Goal: Information Seeking & Learning: Find specific fact

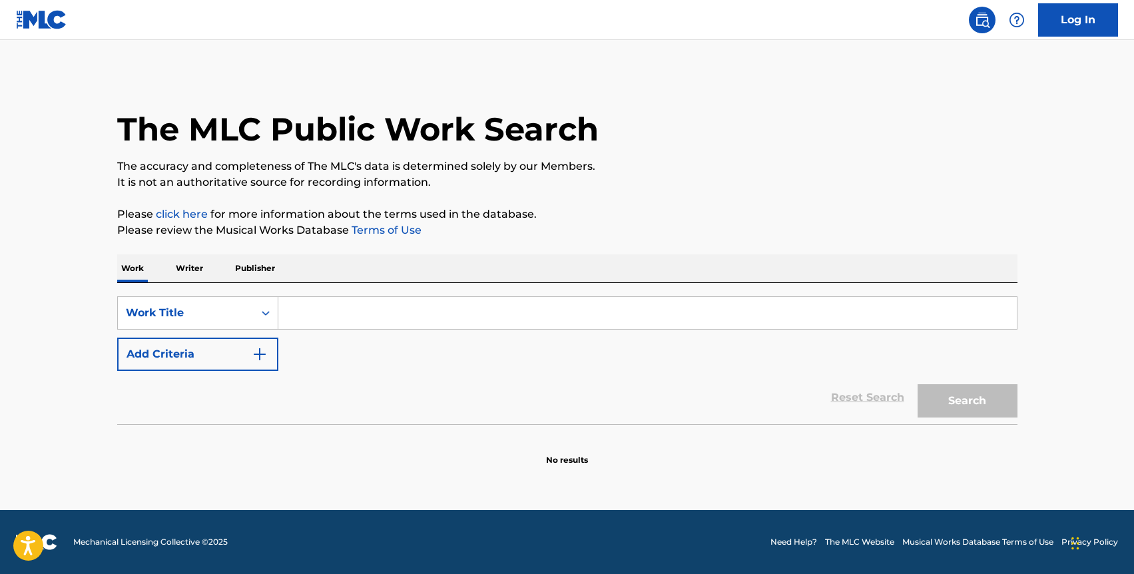
click at [250, 261] on p "Publisher" at bounding box center [255, 268] width 48 height 28
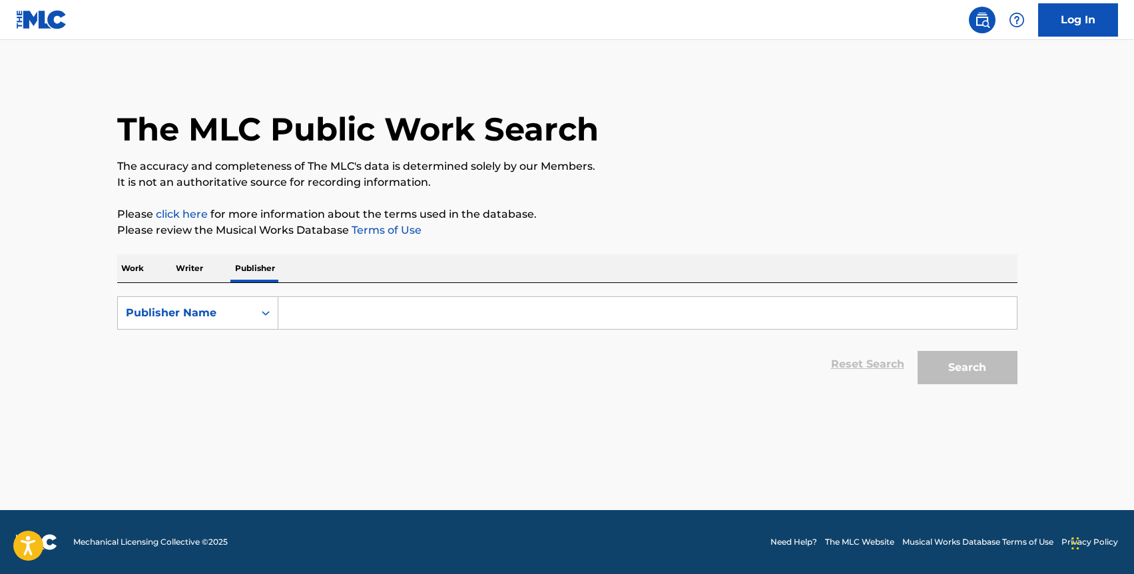
click at [183, 268] on p "Writer" at bounding box center [189, 268] width 35 height 28
click at [305, 315] on input "Search Form" at bounding box center [647, 313] width 739 height 32
paste input "509980913"
type input "509980913"
click at [238, 296] on div "Writer Name" at bounding box center [197, 312] width 161 height 33
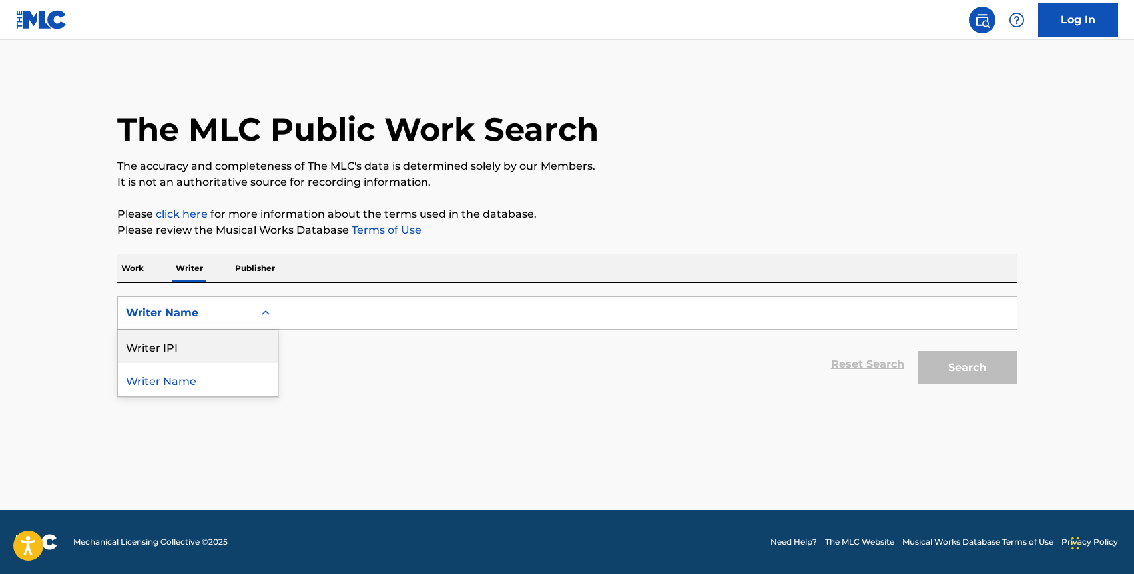
click at [238, 348] on div "Writer IPI" at bounding box center [198, 346] width 160 height 33
click at [299, 326] on input "Search Form" at bounding box center [647, 313] width 739 height 32
paste input "509980913"
click at [918, 351] on button "Search" at bounding box center [968, 367] width 100 height 33
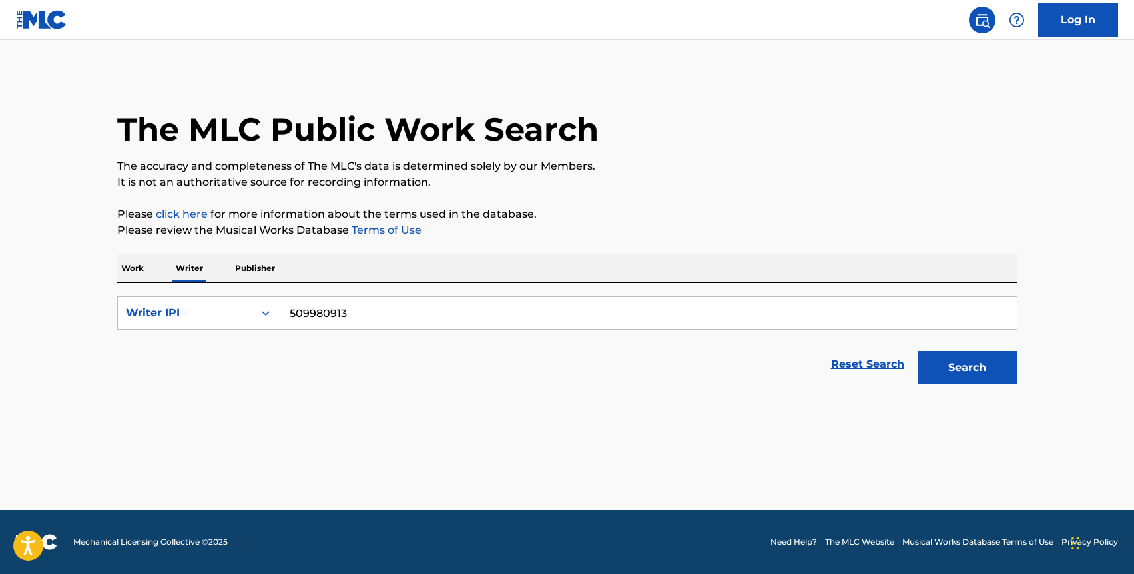
click at [957, 360] on button "Search" at bounding box center [968, 367] width 100 height 33
click at [511, 308] on input "509980913" at bounding box center [647, 313] width 739 height 32
click at [918, 351] on button "Search" at bounding box center [968, 367] width 100 height 33
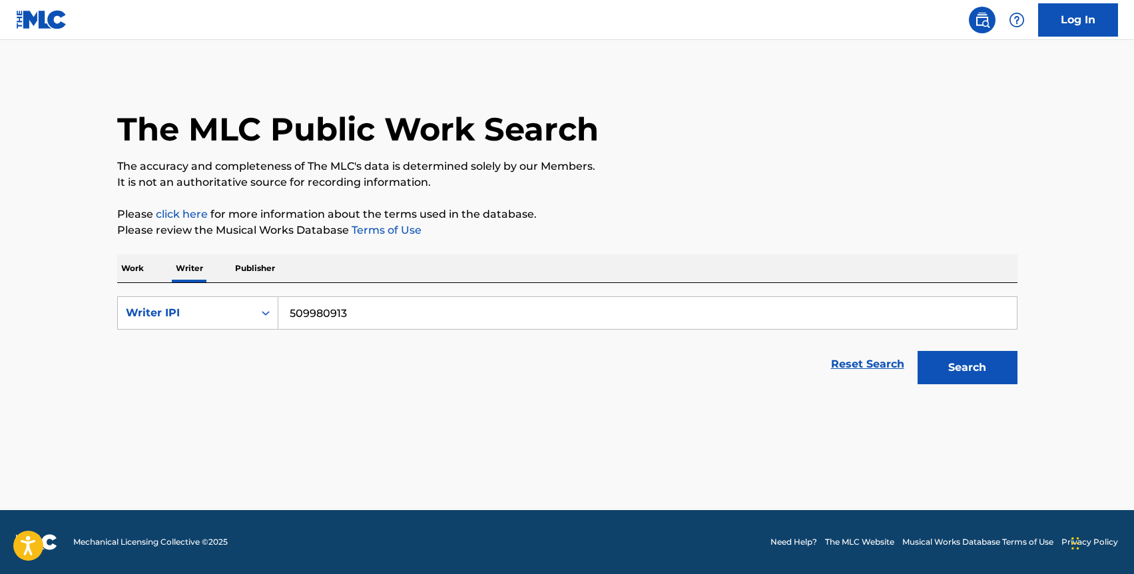
click at [289, 308] on input "509980913" at bounding box center [647, 313] width 739 height 32
click at [918, 351] on button "Search" at bounding box center [968, 367] width 100 height 33
drag, startPoint x: 376, startPoint y: 314, endPoint x: 279, endPoint y: 314, distance: 97.2
click at [279, 314] on input "0509980913" at bounding box center [647, 313] width 739 height 32
type input "[PERSON_NAME]"
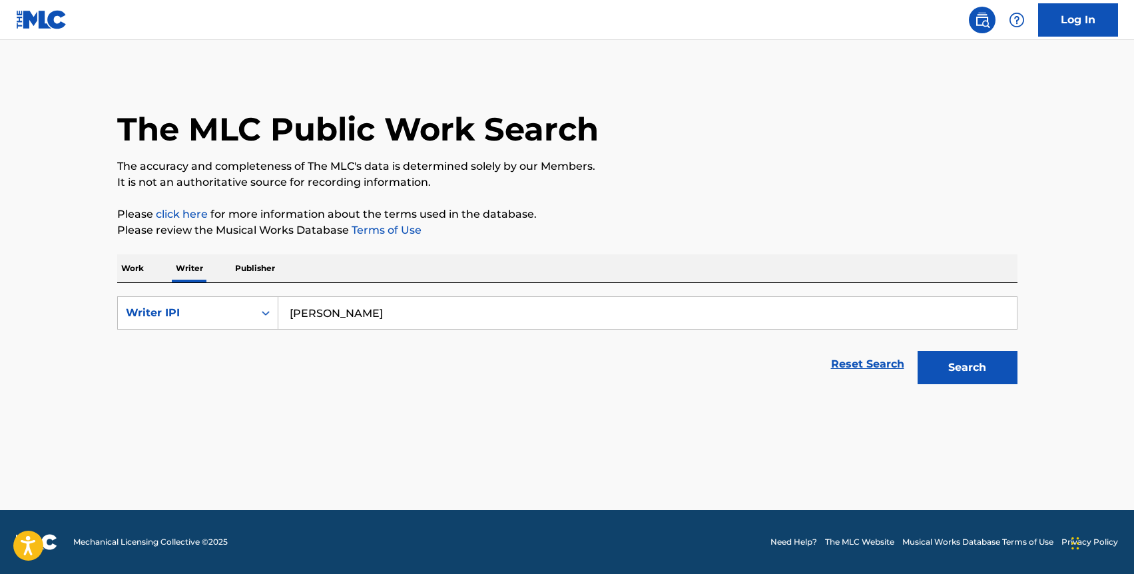
click at [918, 351] on button "Search" at bounding box center [968, 367] width 100 height 33
click at [145, 267] on p "Work" at bounding box center [132, 268] width 31 height 28
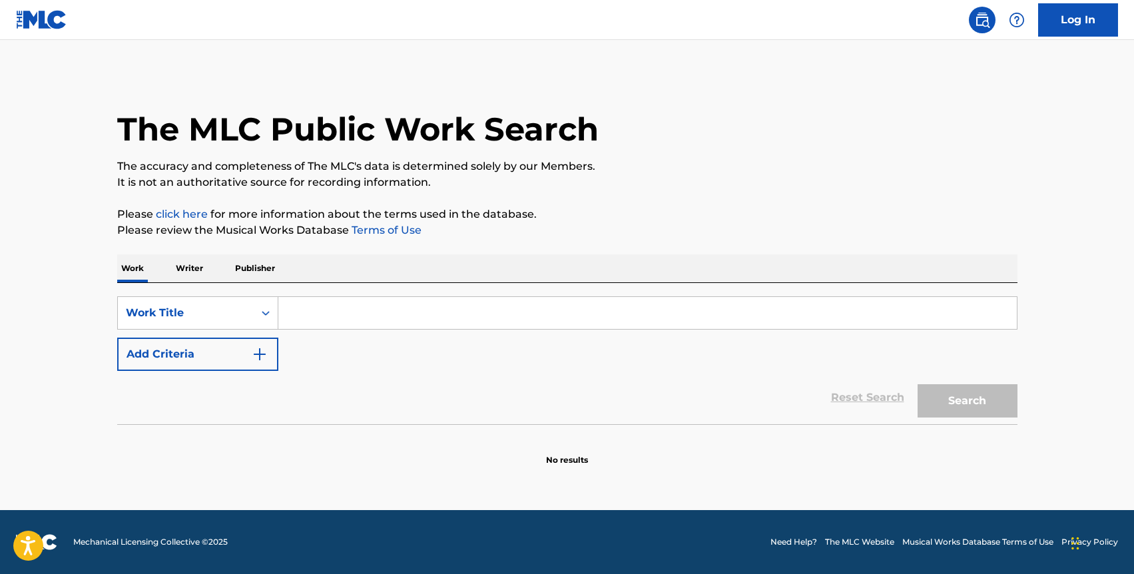
click at [189, 271] on p "Writer" at bounding box center [189, 268] width 35 height 28
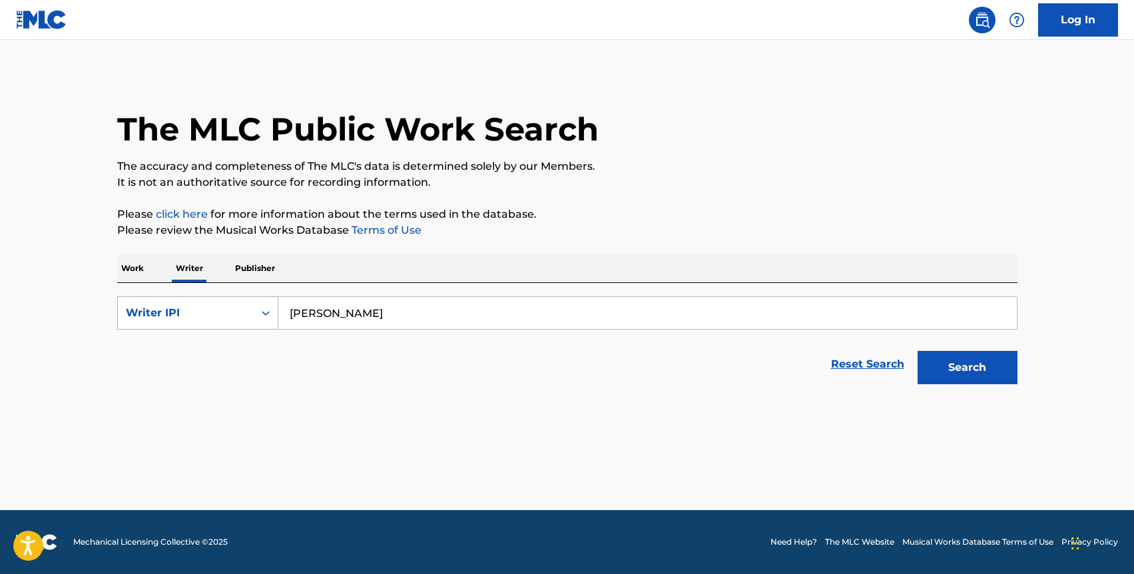
click at [189, 312] on div "Writer IPI" at bounding box center [186, 313] width 120 height 16
click at [175, 345] on div "Writer Name" at bounding box center [198, 346] width 160 height 33
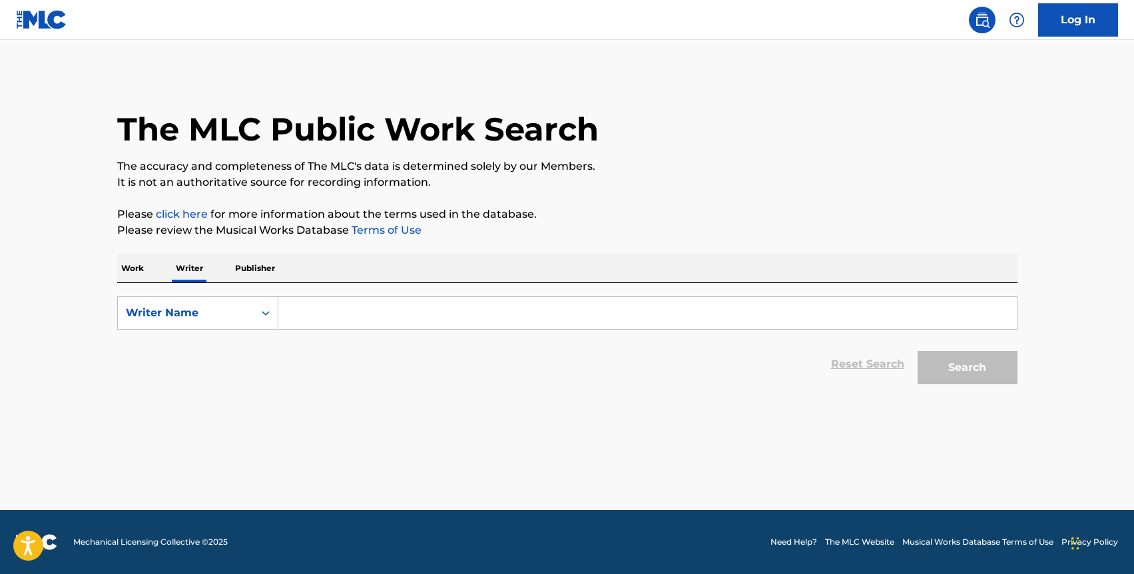
click at [306, 306] on input "Search Form" at bounding box center [647, 313] width 739 height 32
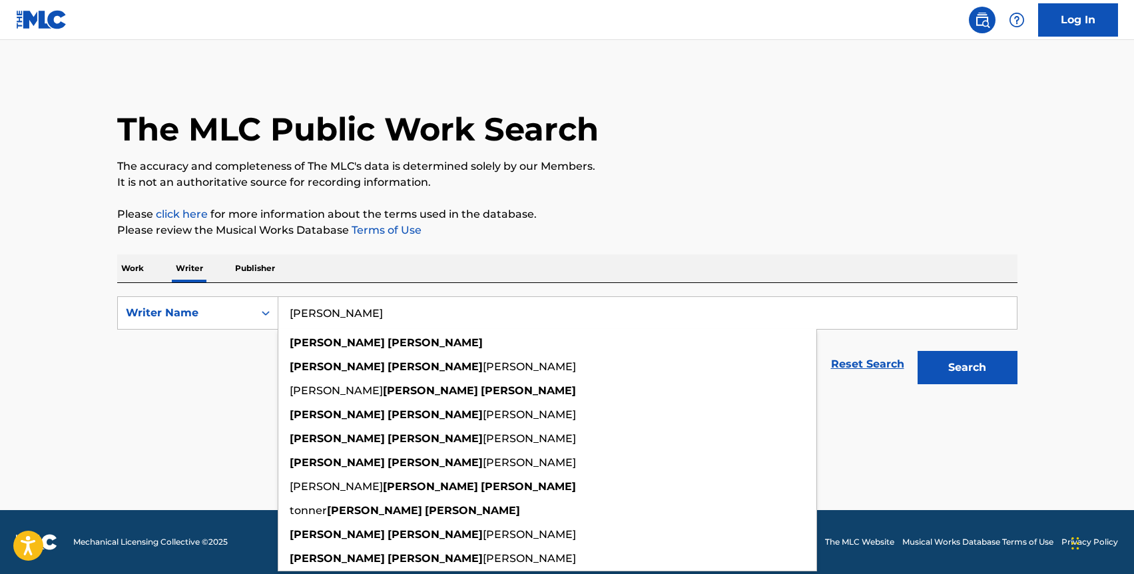
type input "[PERSON_NAME]"
click at [918, 351] on button "Search" at bounding box center [968, 367] width 100 height 33
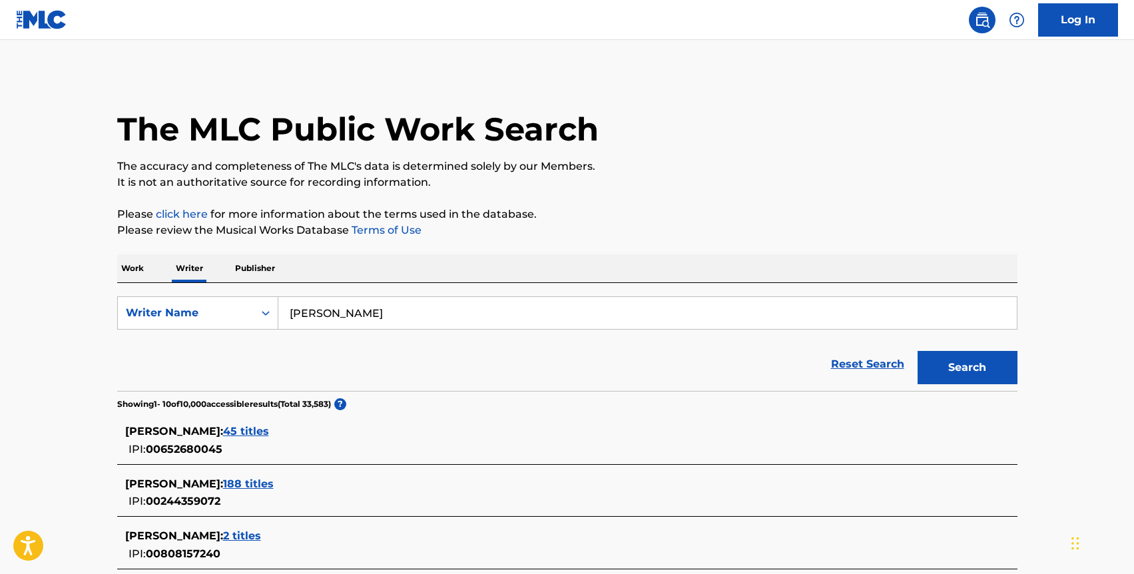
scroll to position [319, 0]
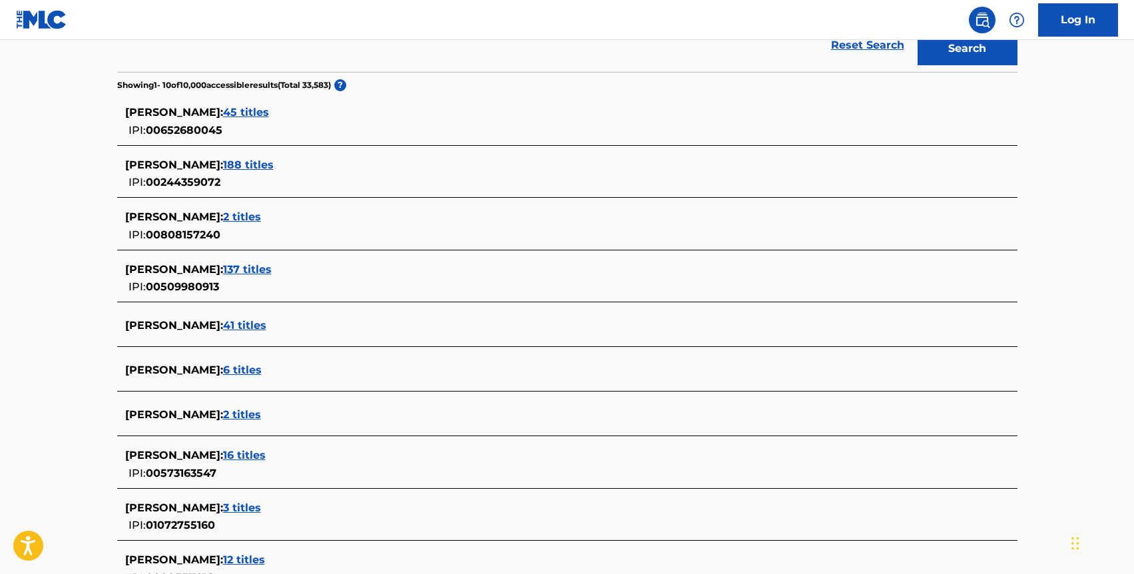
click at [236, 266] on span "137 titles" at bounding box center [247, 269] width 49 height 13
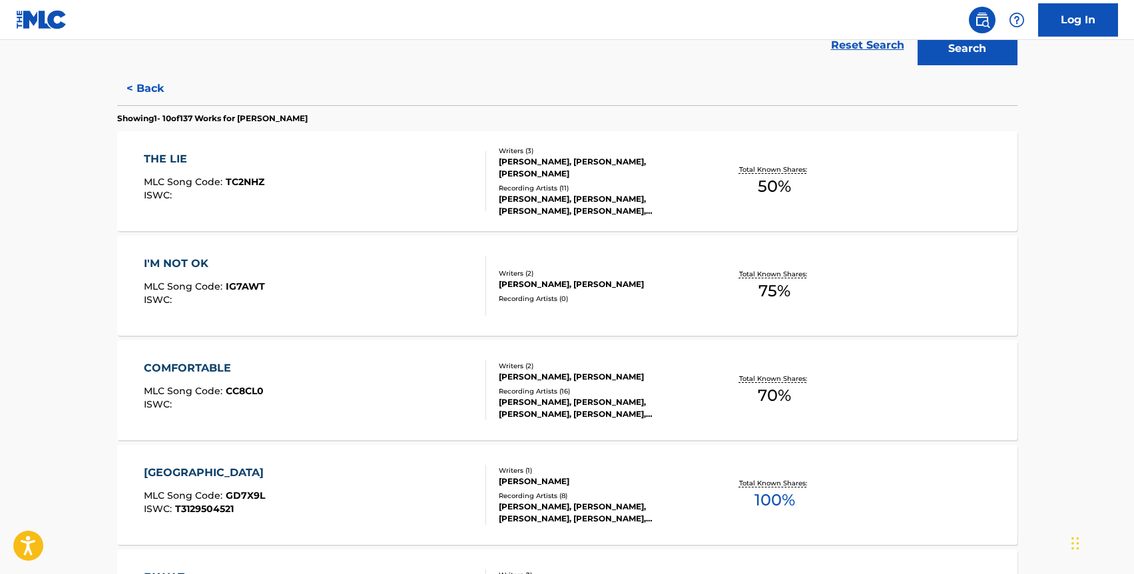
scroll to position [667, 0]
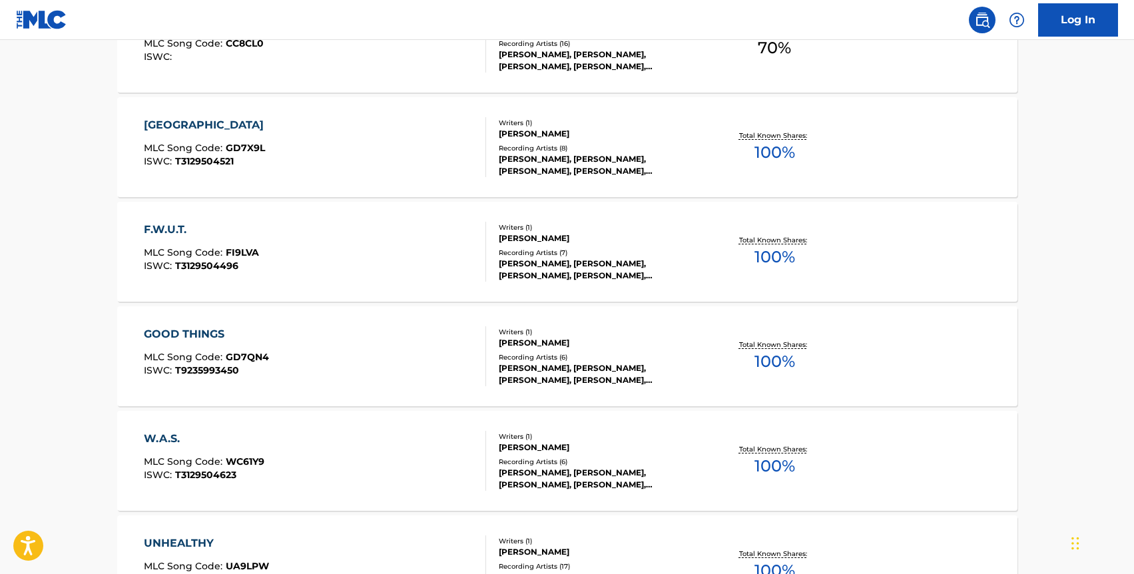
click at [436, 238] on div "F.W.U.T. MLC Song Code : FI9LVA ISWC : T3129504496" at bounding box center [315, 252] width 342 height 60
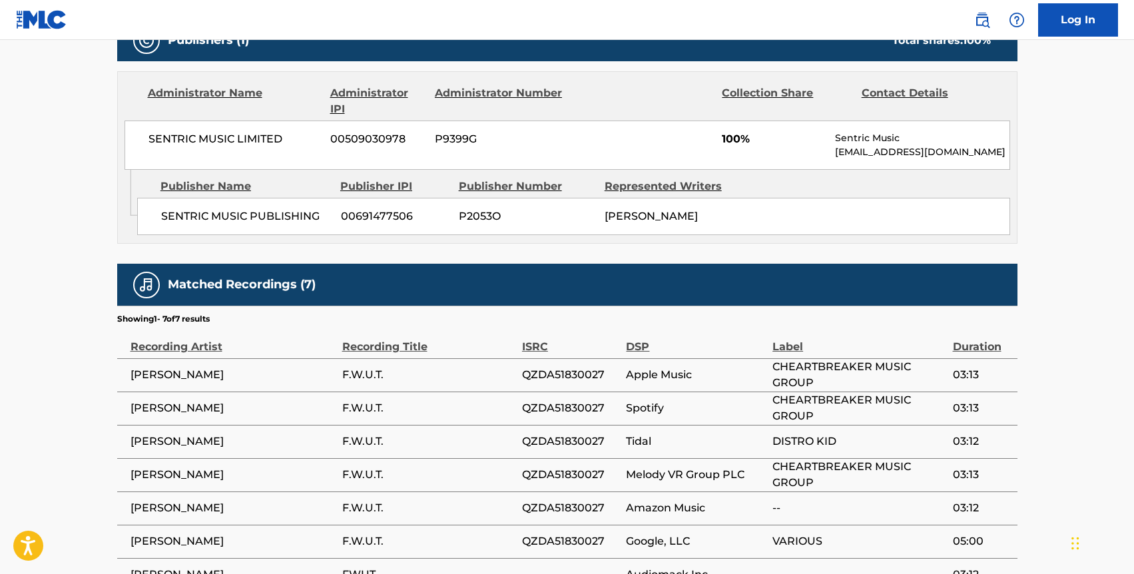
scroll to position [703, 0]
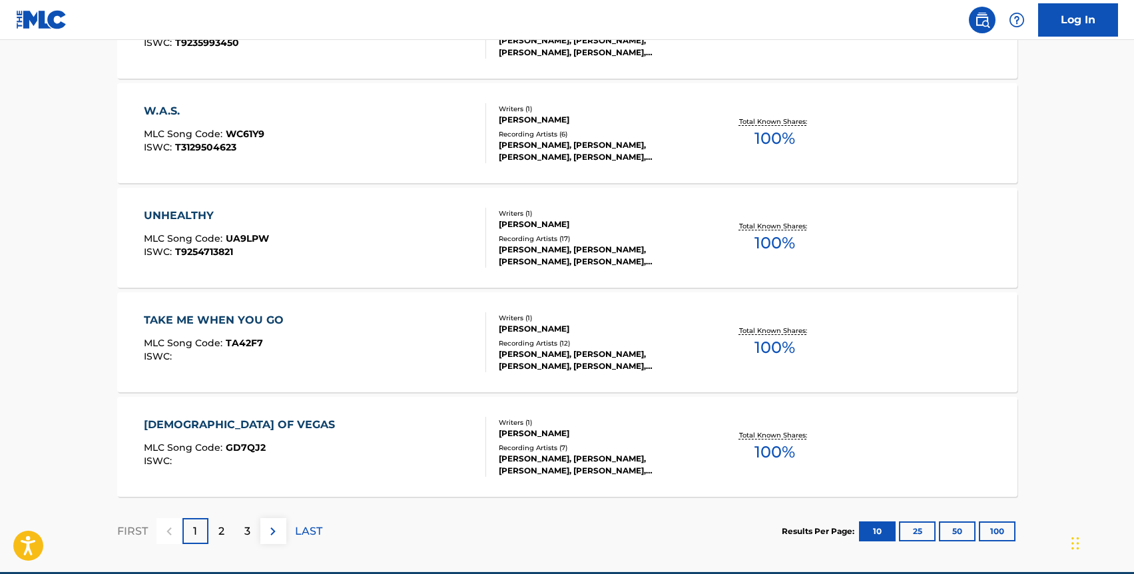
scroll to position [1056, 0]
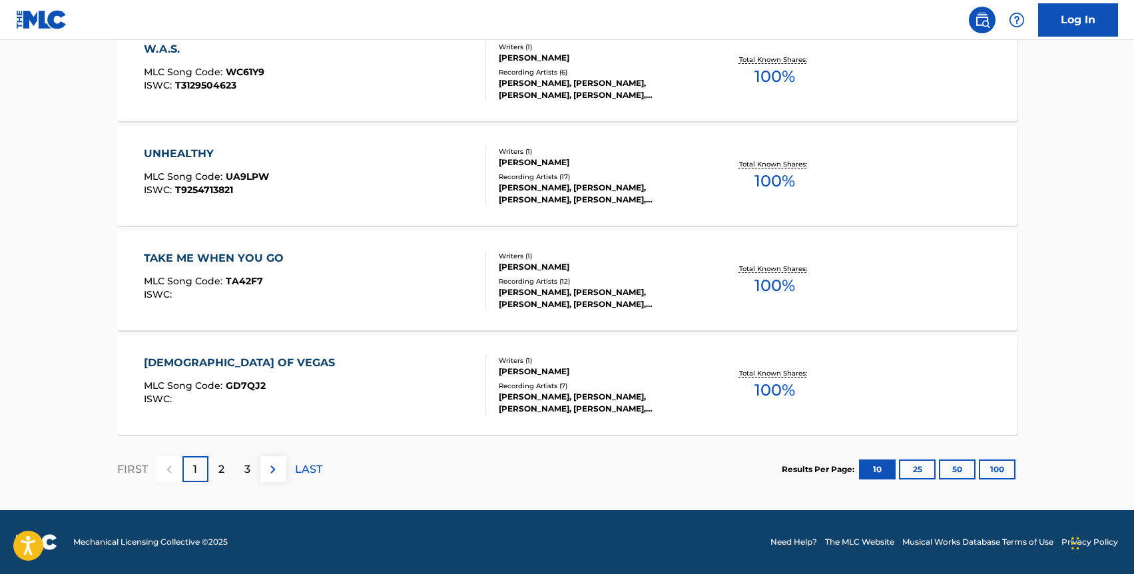
click at [254, 356] on div "[DEMOGRAPHIC_DATA] OF VEGAS" at bounding box center [243, 363] width 198 height 16
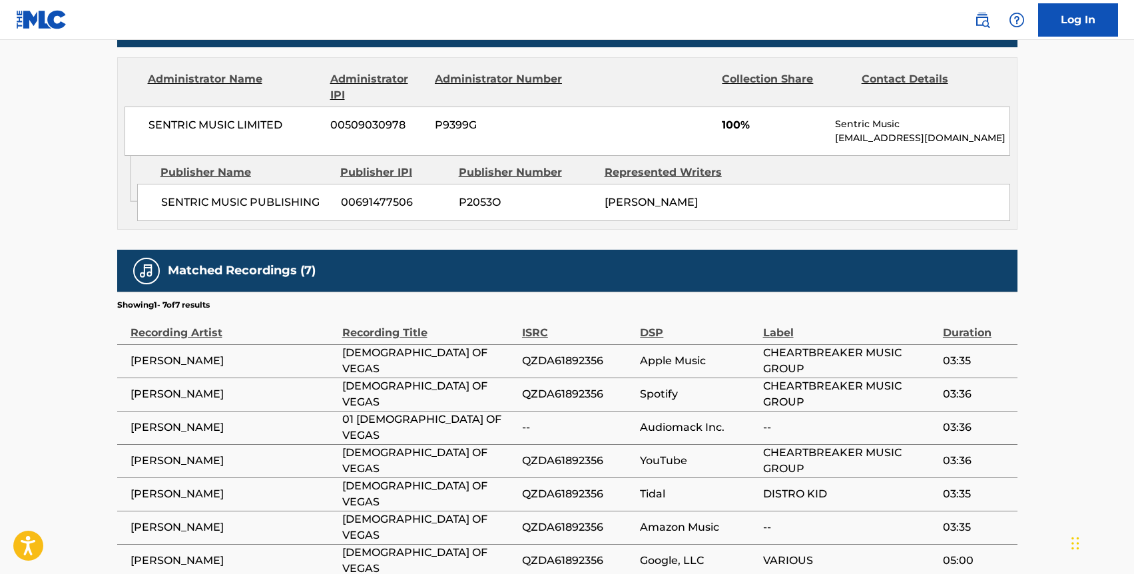
scroll to position [657, 0]
